Goal: Check status: Check status

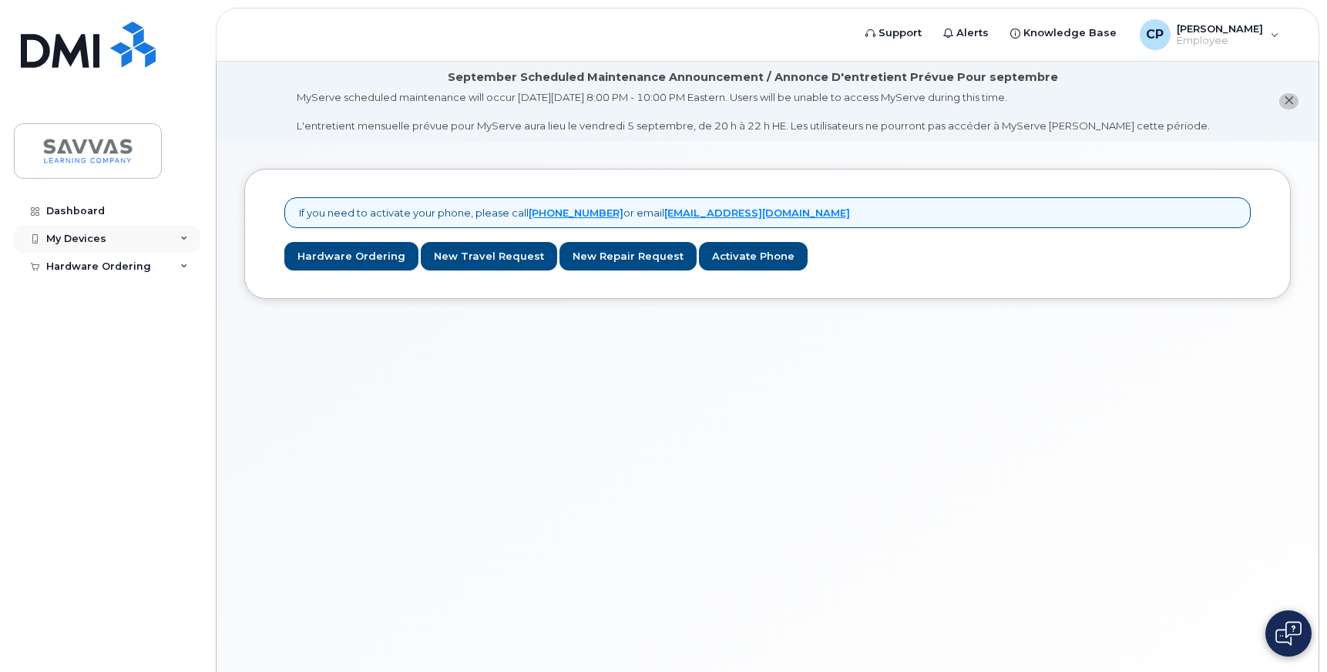
click at [180, 234] on div "My Devices" at bounding box center [107, 239] width 186 height 28
click at [180, 295] on icon at bounding box center [184, 296] width 8 height 8
click at [149, 320] on link "My Orders" at bounding box center [120, 323] width 159 height 29
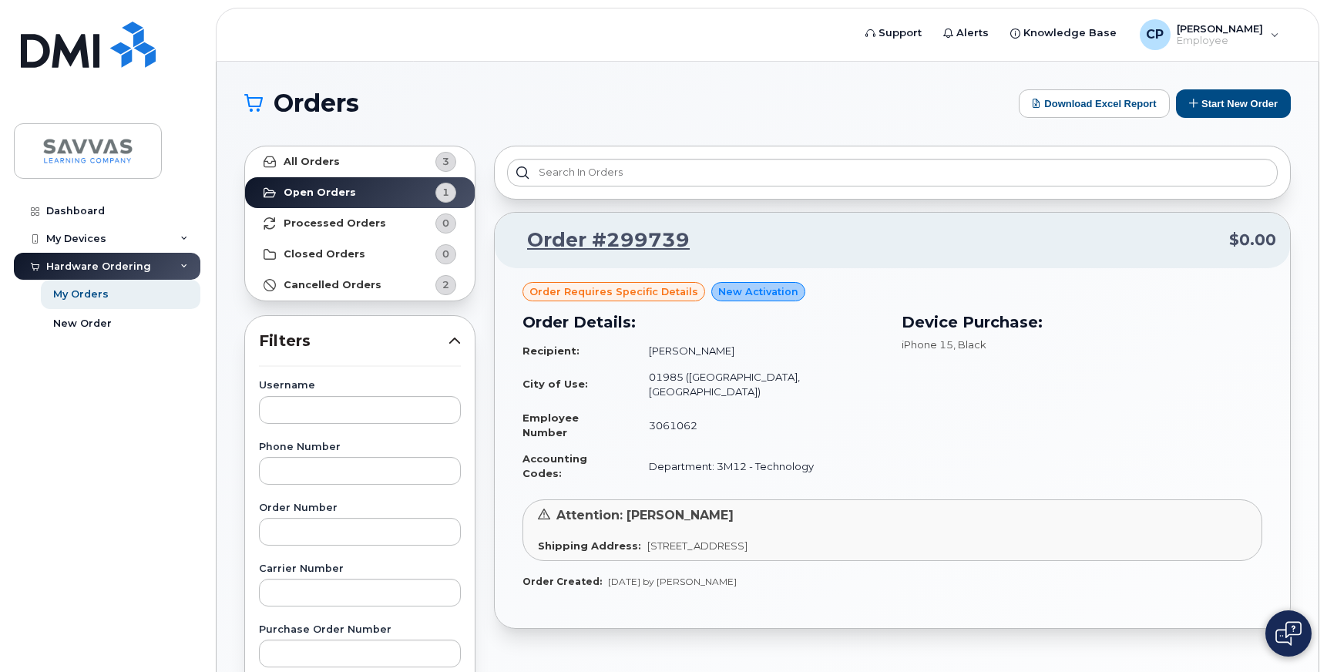
click at [577, 290] on span "Order requires Specific details" at bounding box center [613, 291] width 169 height 15
click at [596, 240] on link "Order #299739" at bounding box center [599, 241] width 181 height 28
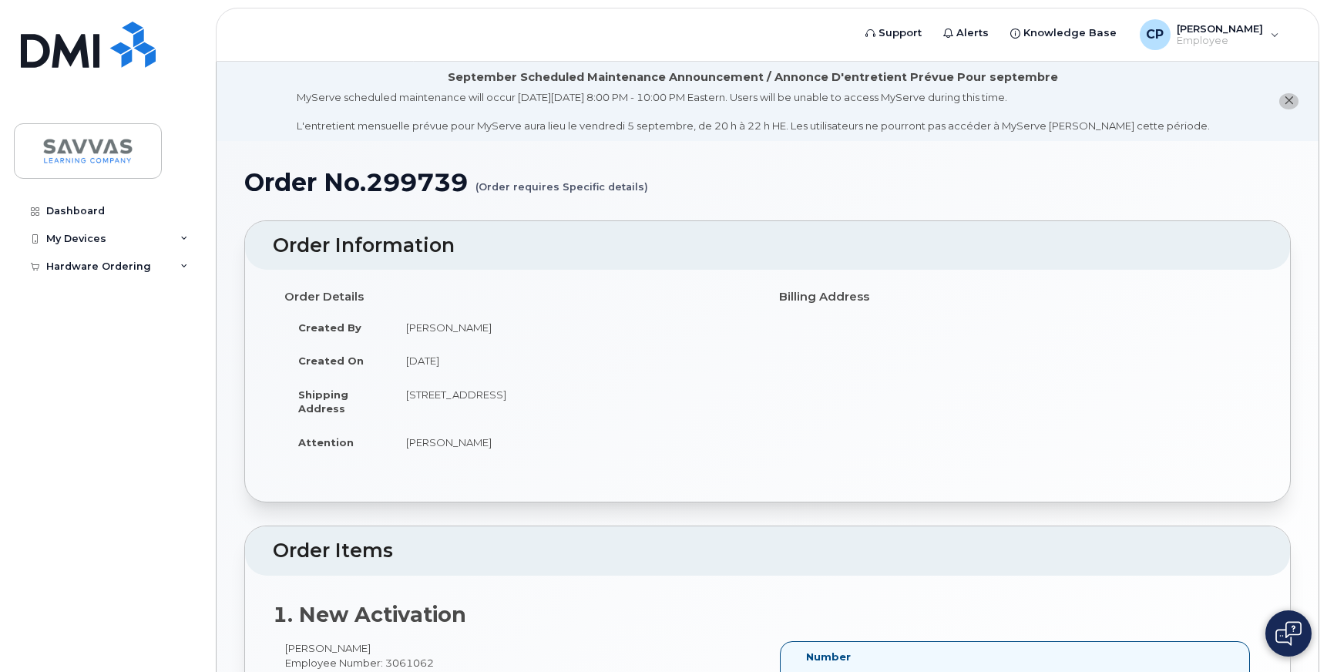
drag, startPoint x: 542, startPoint y: 186, endPoint x: 644, endPoint y: 189, distance: 101.7
click at [644, 189] on h1 "Order No.299739 (Order requires Specific details)" at bounding box center [767, 182] width 1046 height 27
click at [660, 190] on h1 "Order No.299739 (Order requires Specific details)" at bounding box center [767, 182] width 1046 height 27
click at [1259, 35] on span "Employee" at bounding box center [1219, 41] width 86 height 12
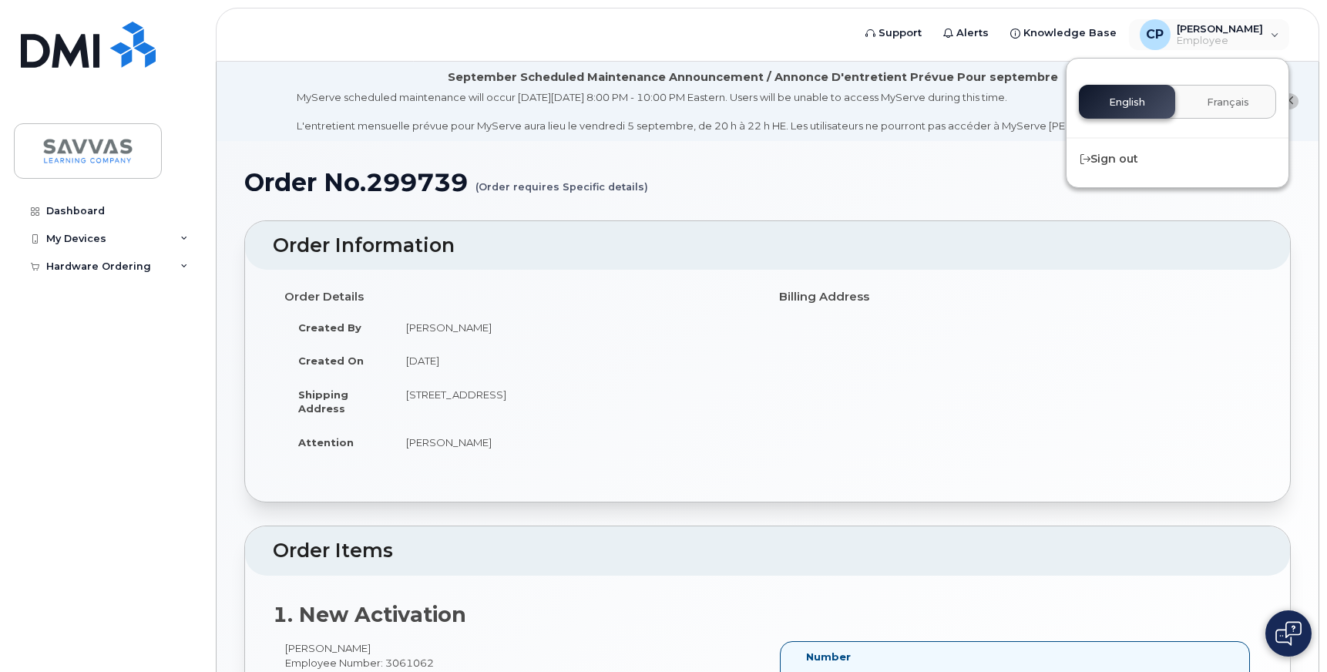
click at [528, 293] on h4 "Order Details" at bounding box center [520, 296] width 472 height 13
